Goal: Task Accomplishment & Management: Manage account settings

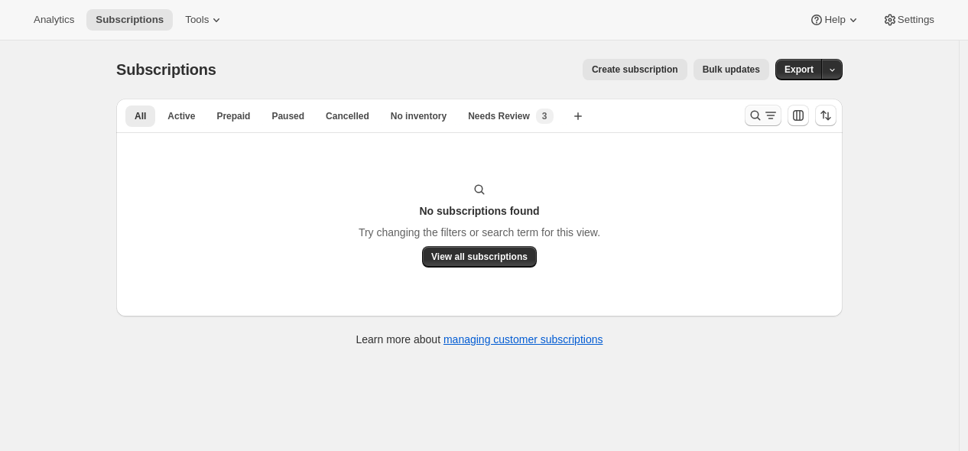
click at [753, 116] on icon "Search and filter results" at bounding box center [755, 115] width 15 height 15
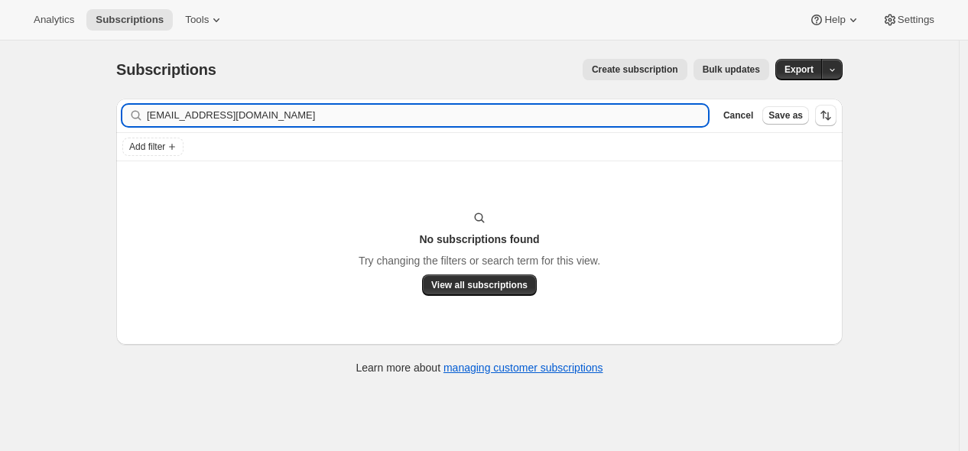
click at [610, 116] on input "[EMAIL_ADDRESS][DOMAIN_NAME]" at bounding box center [428, 115] width 562 height 21
click at [608, 116] on input "[EMAIL_ADDRESS][DOMAIN_NAME]" at bounding box center [428, 115] width 562 height 21
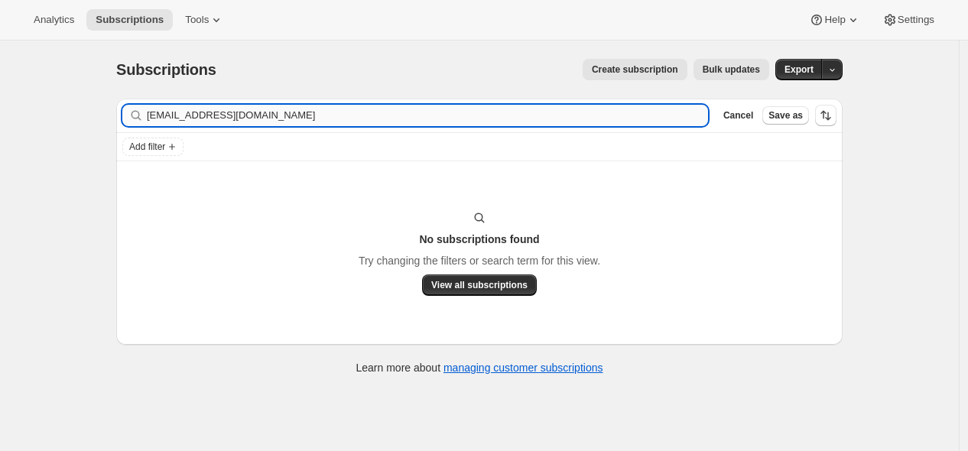
type input "[EMAIL_ADDRESS][DOMAIN_NAME]"
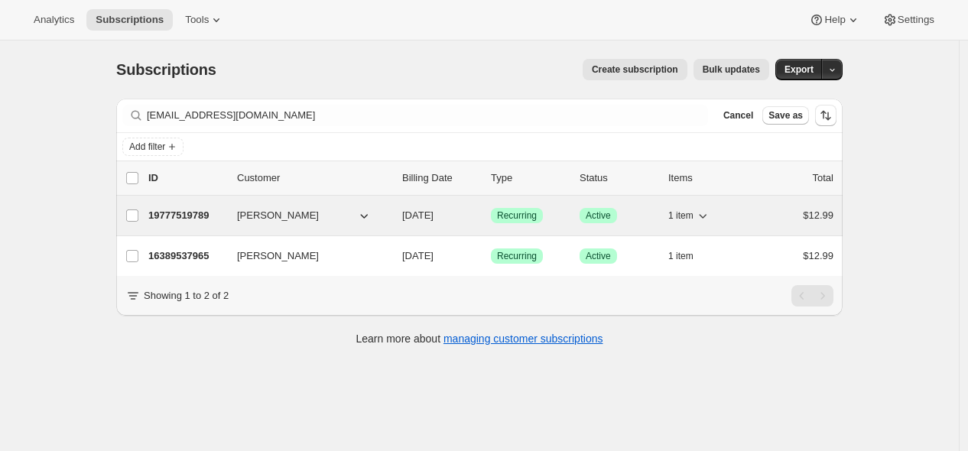
click at [200, 215] on p "19777519789" at bounding box center [186, 215] width 76 height 15
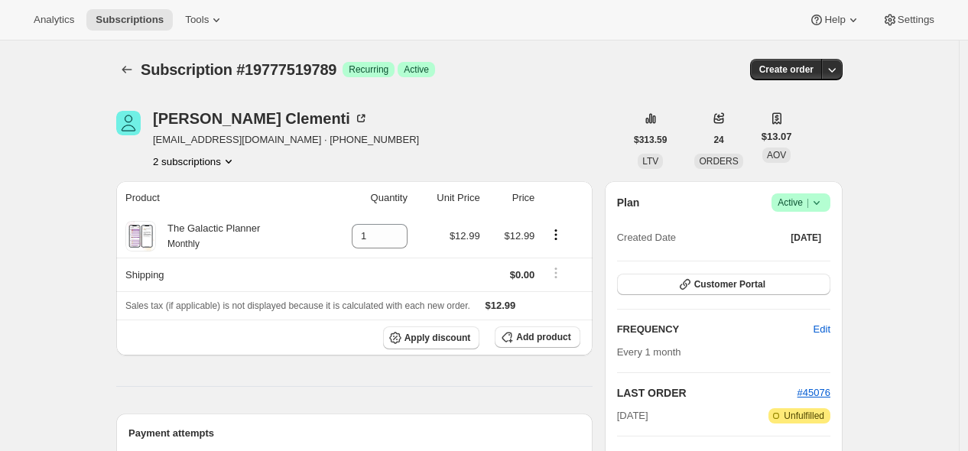
click at [236, 164] on icon "Product actions" at bounding box center [228, 161] width 15 height 15
click at [187, 188] on span "16389537965" at bounding box center [176, 189] width 61 height 11
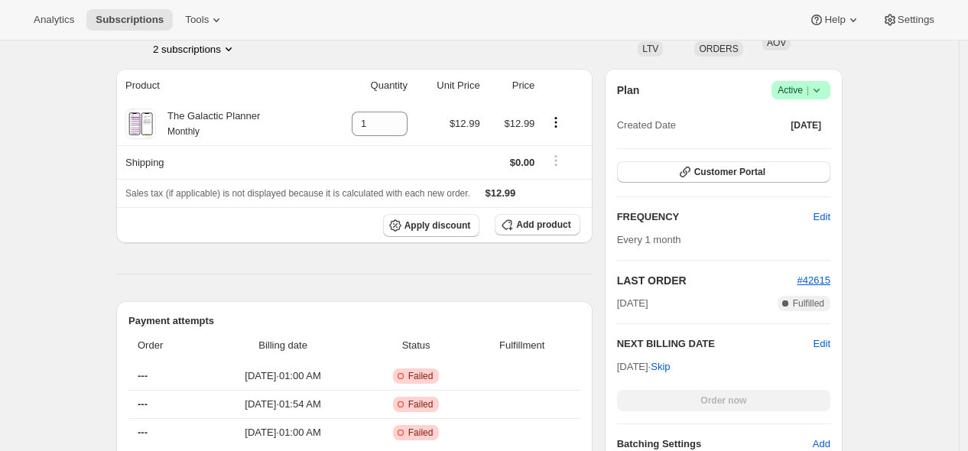
scroll to position [255, 0]
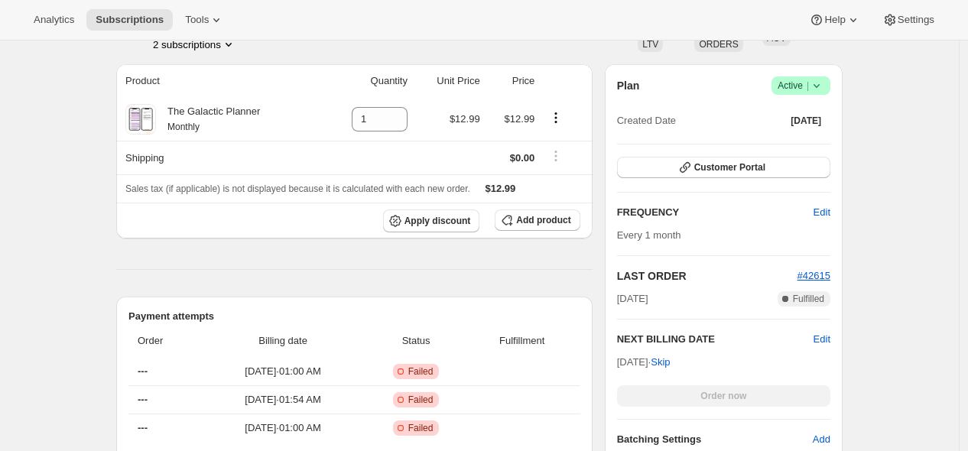
click at [236, 50] on icon "Product actions" at bounding box center [228, 44] width 15 height 15
click at [212, 96] on span "19777519789" at bounding box center [198, 98] width 106 height 15
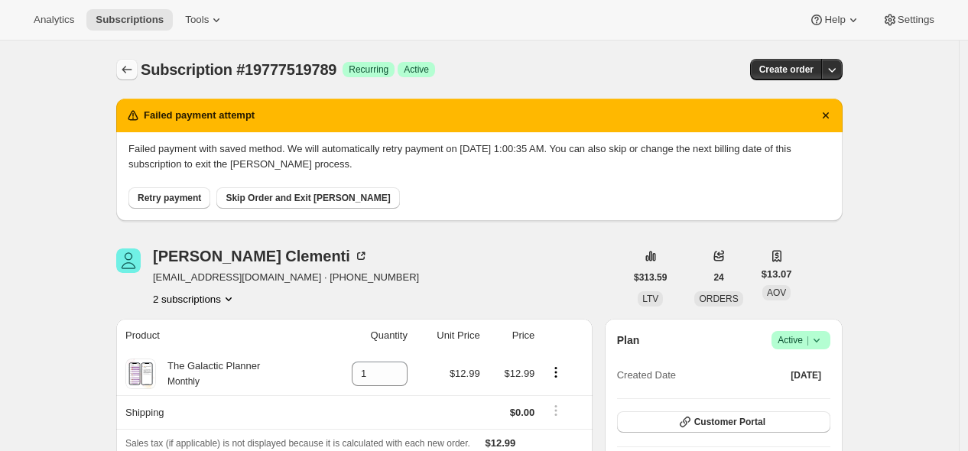
click at [125, 70] on icon "Subscriptions" at bounding box center [126, 69] width 15 height 15
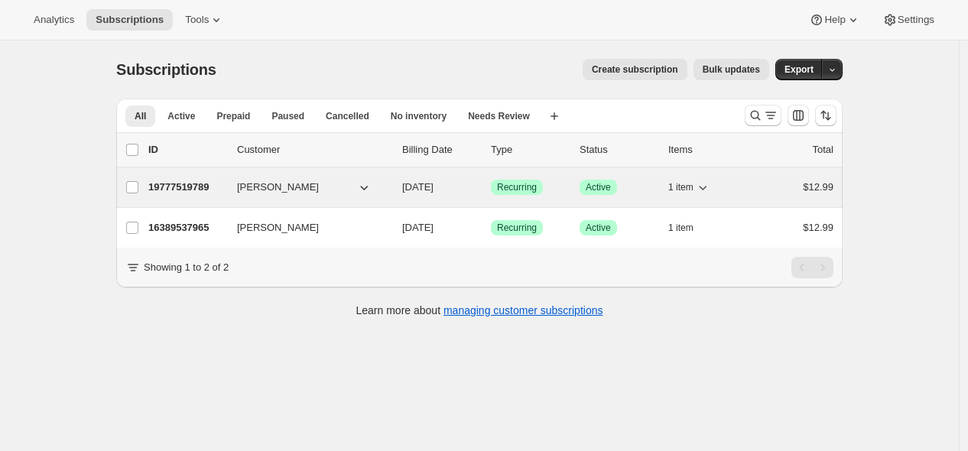
click at [347, 187] on button "[PERSON_NAME]" at bounding box center [304, 187] width 153 height 24
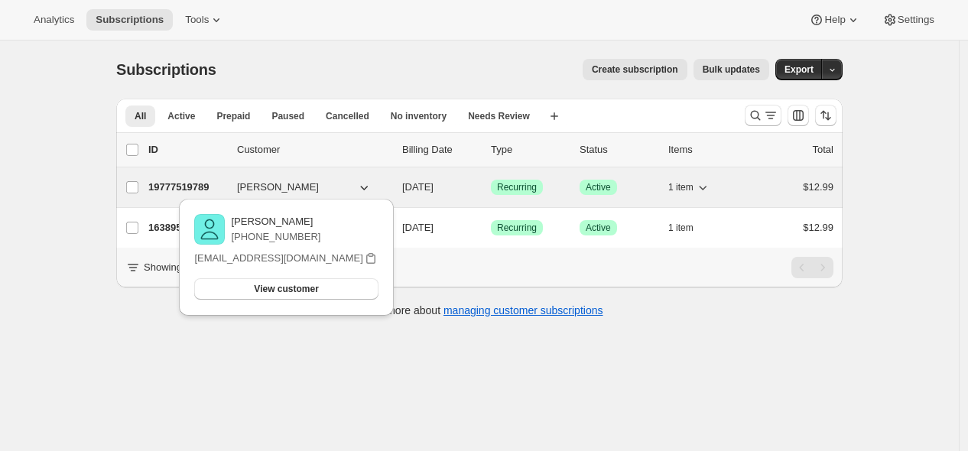
click at [223, 187] on p "19777519789" at bounding box center [186, 187] width 76 height 15
